Goal: Task Accomplishment & Management: Manage account settings

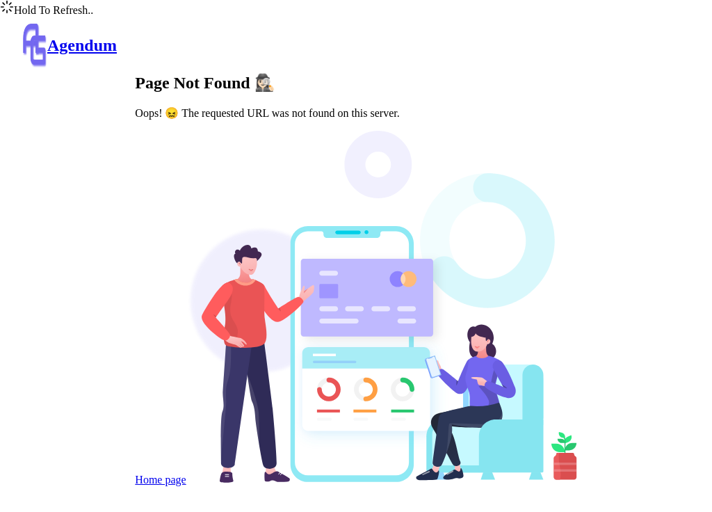
click at [186, 473] on link "Home page" at bounding box center [160, 479] width 51 height 12
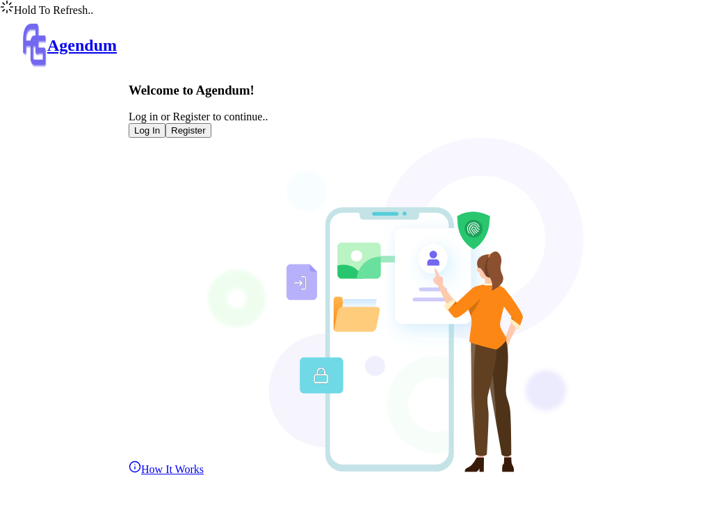
drag, startPoint x: 295, startPoint y: 17, endPoint x: 526, endPoint y: -37, distance: 237.8
click at [526, 0] on html "Hold To Refresh.. Agendum Welcome to Agendum! Log in or Register to continue.. …" at bounding box center [356, 264] width 712 height 528
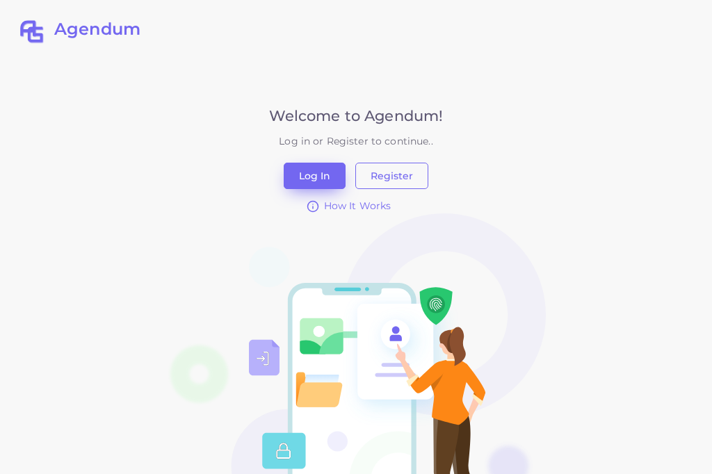
click at [325, 169] on button "Log In" at bounding box center [315, 176] width 62 height 26
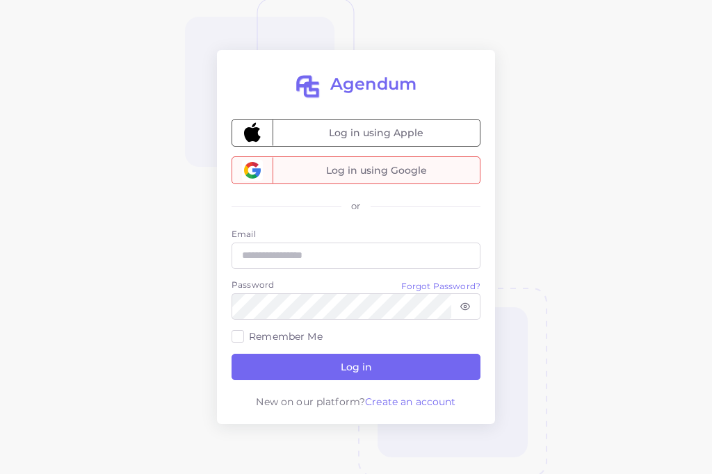
click at [341, 170] on span "Log in using Google" at bounding box center [376, 170] width 207 height 26
